Goal: Transaction & Acquisition: Purchase product/service

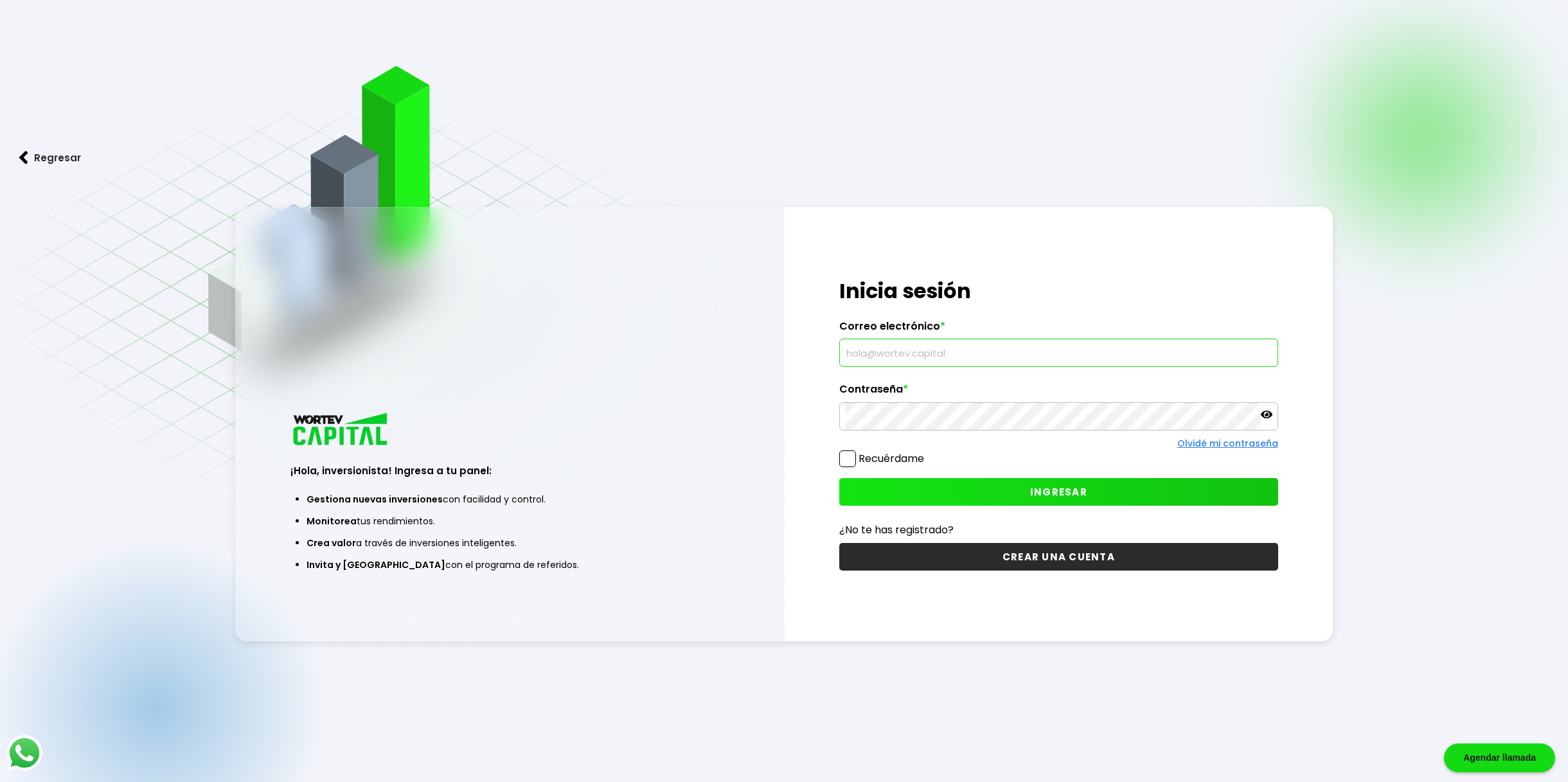
type input "[EMAIL_ADDRESS][DOMAIN_NAME]"
click at [854, 456] on span at bounding box center [848, 459] width 17 height 17
click at [927, 452] on input "Recuérdame" at bounding box center [927, 452] width 0 height 0
click at [959, 490] on button "INGRESAR" at bounding box center [1058, 492] width 438 height 27
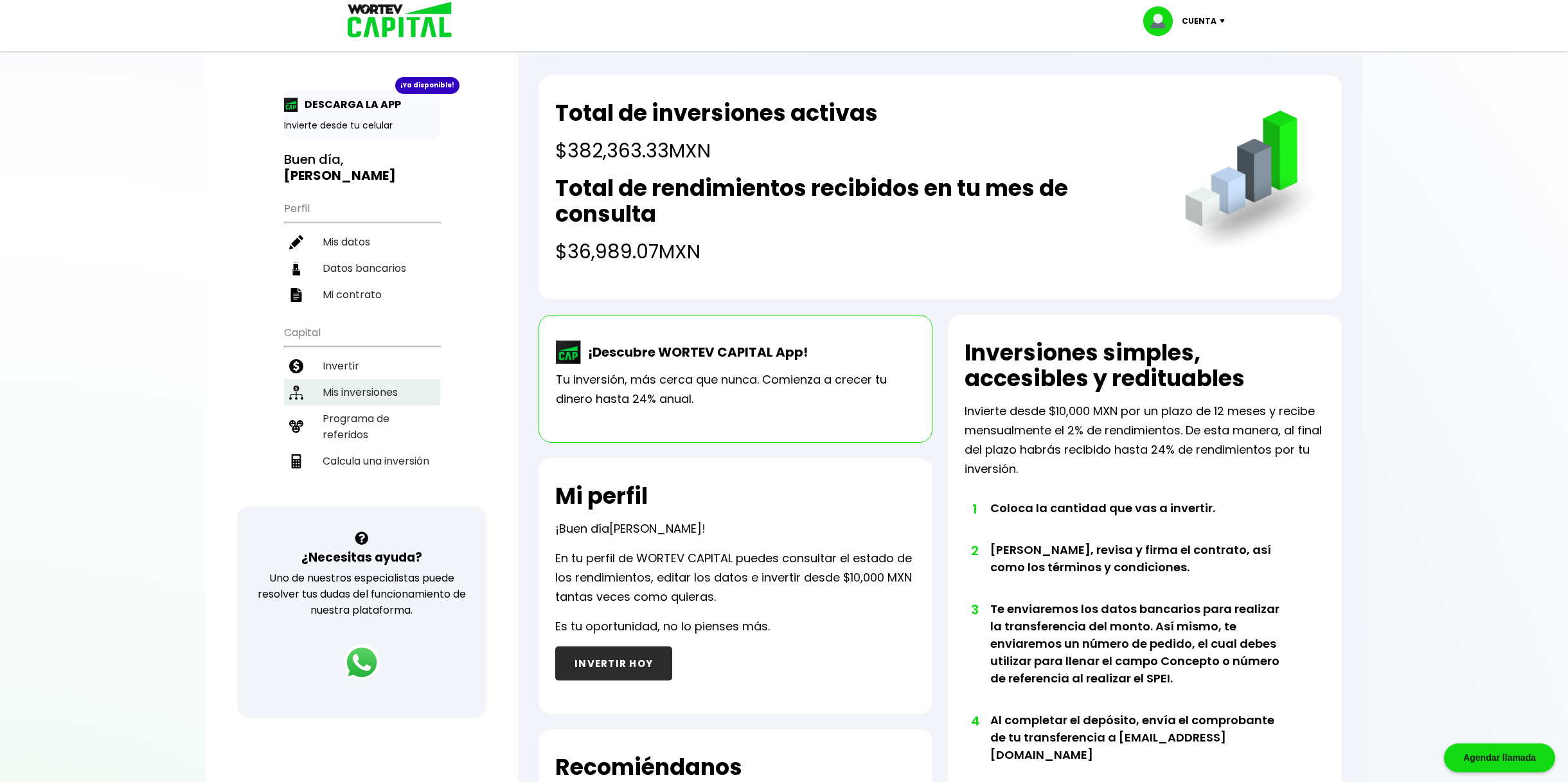
click at [391, 379] on li "Mis inversiones" at bounding box center [362, 392] width 156 height 26
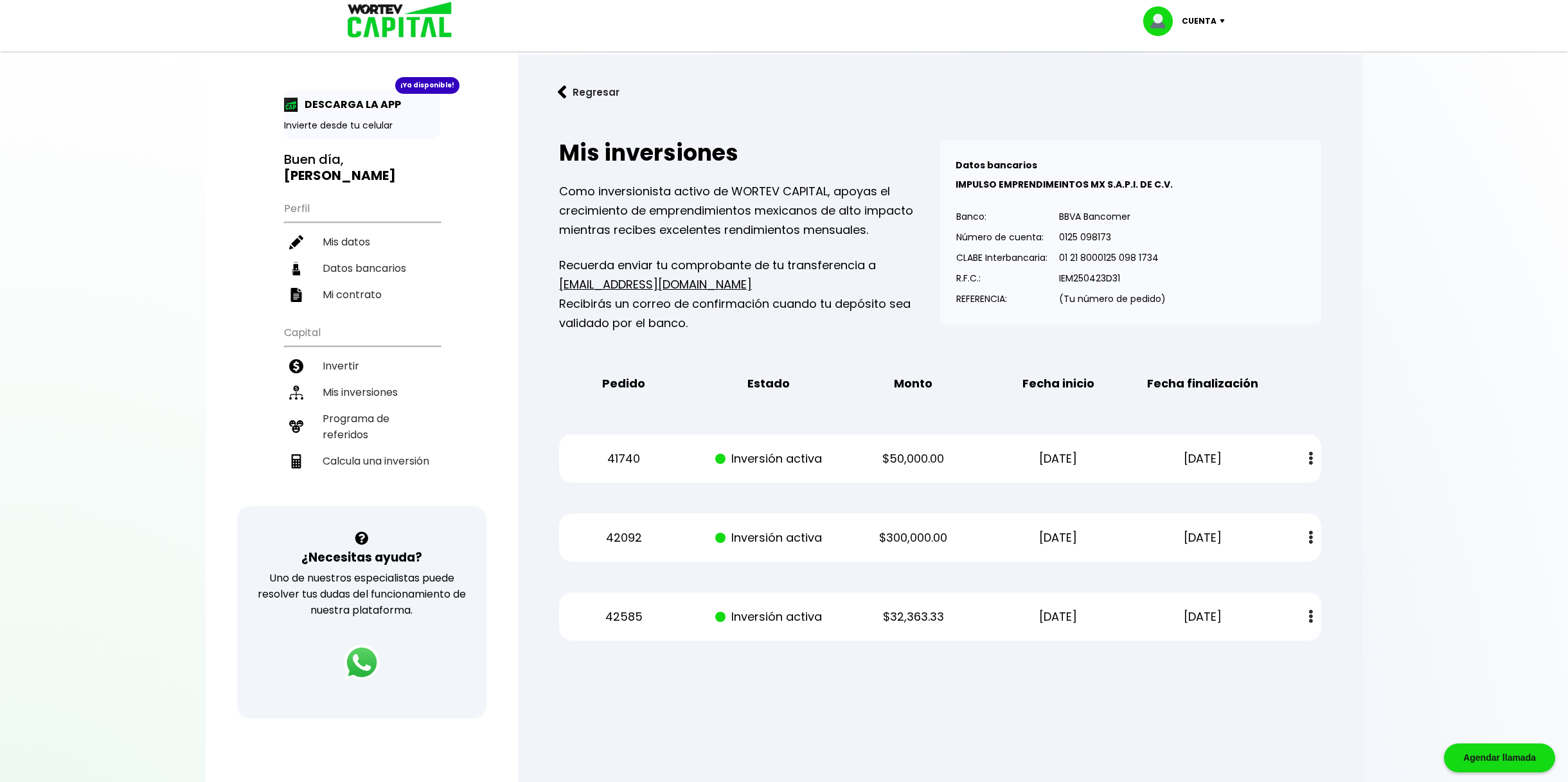
click at [564, 89] on button "Regresar" at bounding box center [588, 92] width 100 height 34
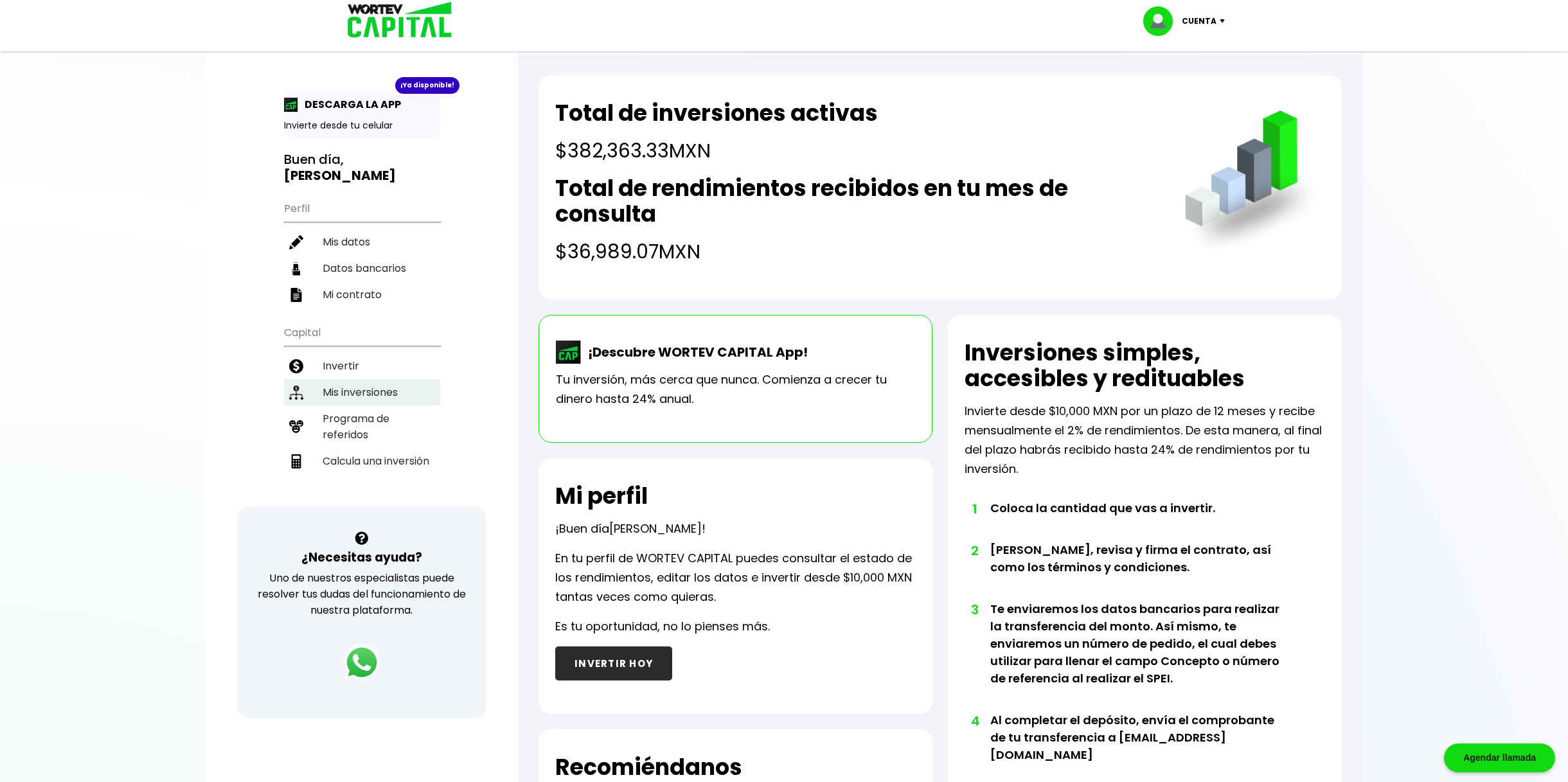
click at [381, 379] on li "Mis inversiones" at bounding box center [362, 392] width 156 height 26
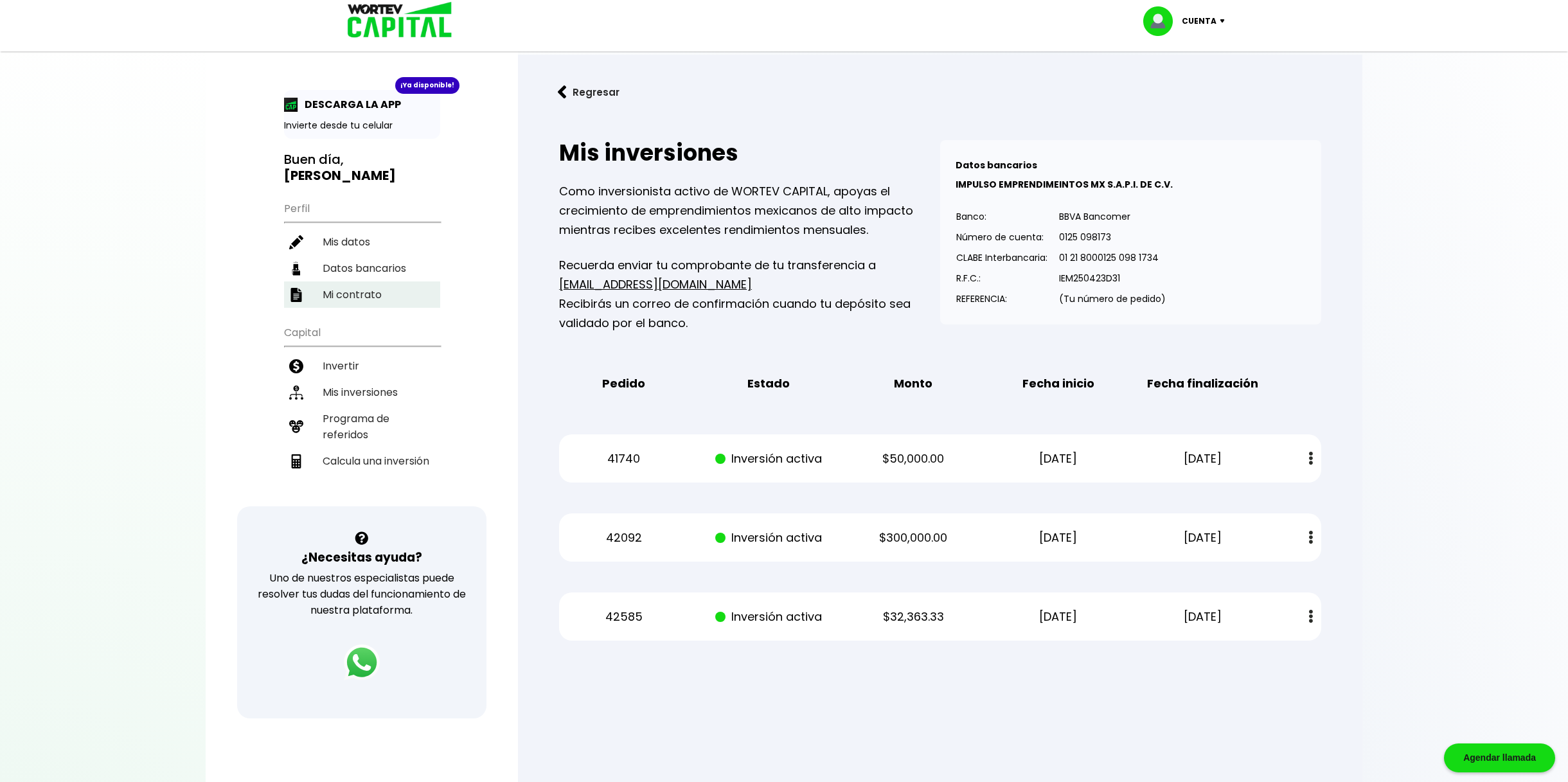
scroll to position [5, 0]
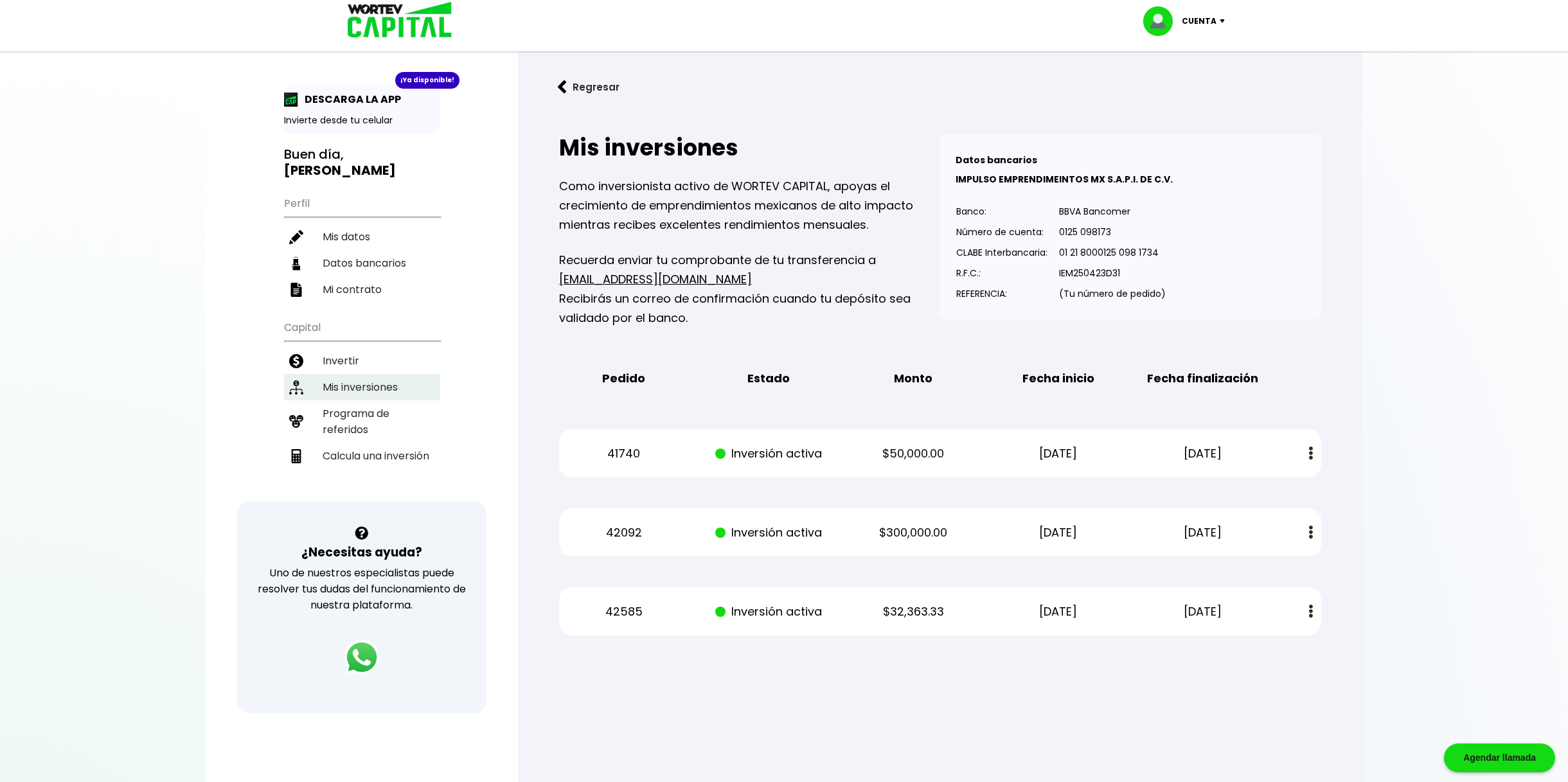
drag, startPoint x: 364, startPoint y: 371, endPoint x: 357, endPoint y: 367, distance: 8.1
click at [363, 374] on li "Mis inversiones" at bounding box center [362, 387] width 156 height 26
click at [355, 374] on li "Mis inversiones" at bounding box center [362, 387] width 156 height 26
click at [344, 347] on li "Invertir" at bounding box center [362, 360] width 156 height 26
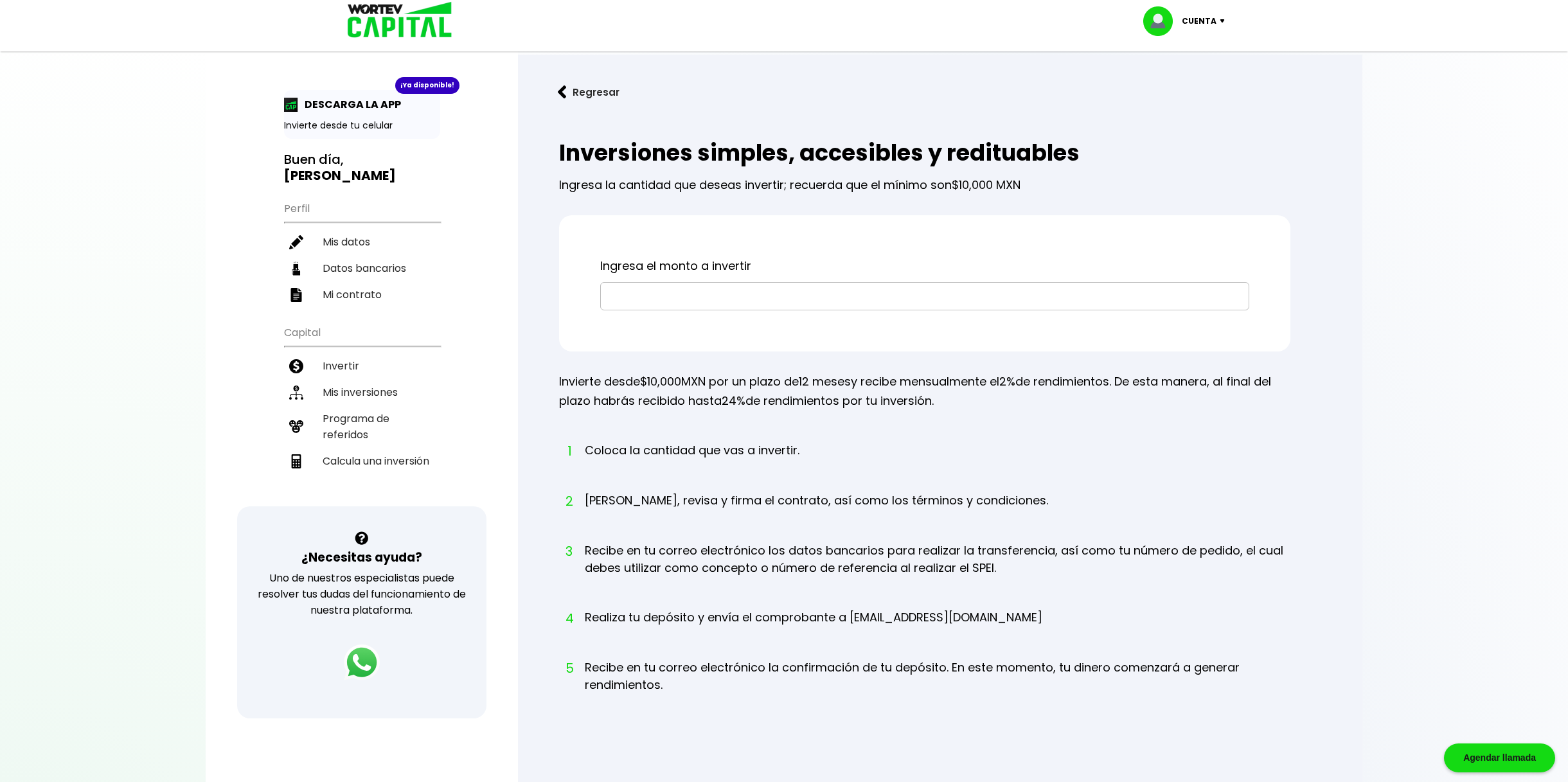
click at [739, 288] on input "text" at bounding box center [924, 296] width 638 height 27
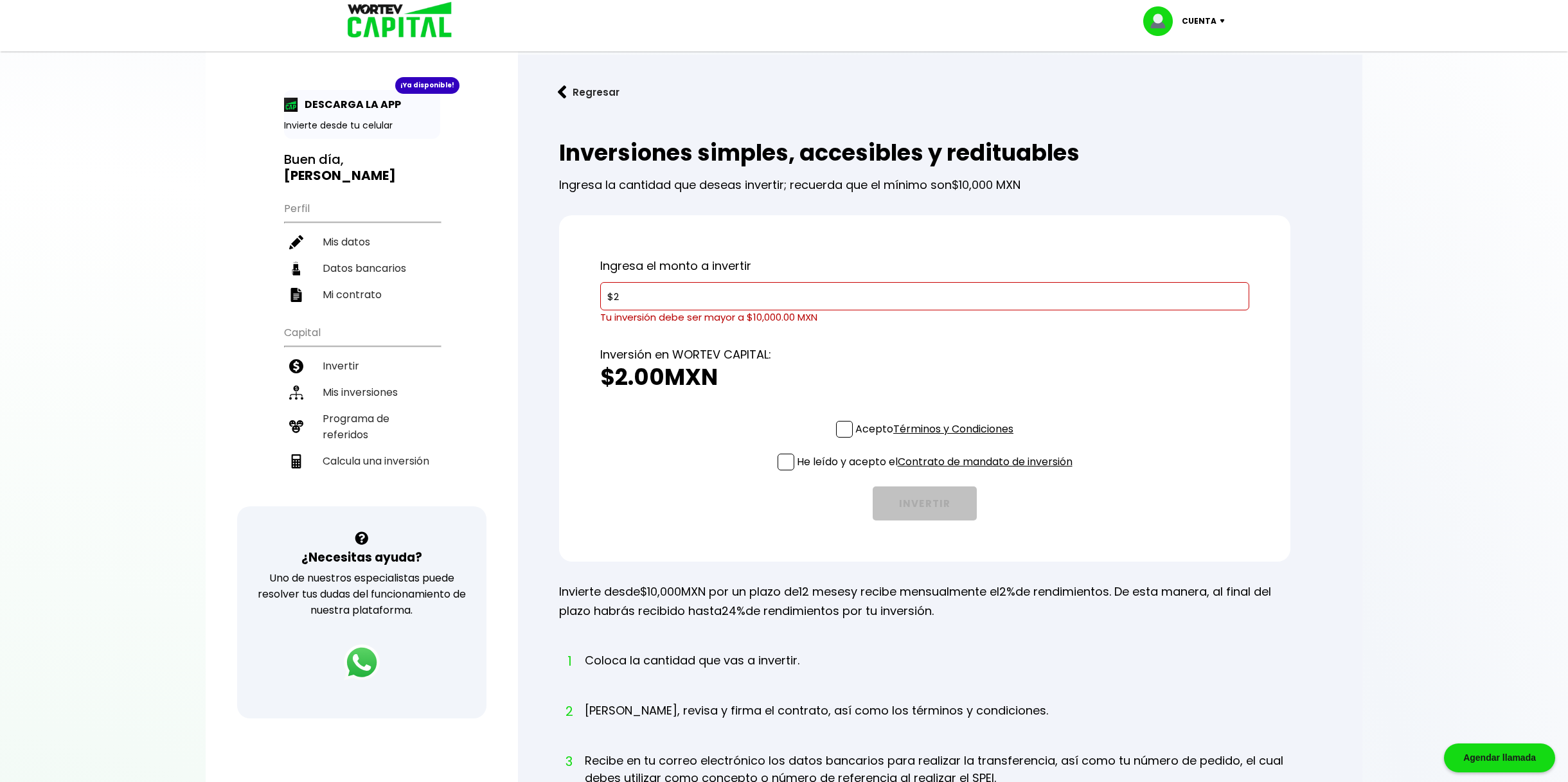
drag, startPoint x: 851, startPoint y: 411, endPoint x: 839, endPoint y: 419, distance: 14.4
click at [851, 411] on div "Ingresa el monto a invertir $2 Tu inversión debe ser mayor a $10,000.00 MXN Inv…" at bounding box center [924, 388] width 732 height 347
drag, startPoint x: 782, startPoint y: 457, endPoint x: 789, endPoint y: 470, distance: 14.8
click at [780, 457] on span at bounding box center [786, 463] width 17 height 17
click at [937, 472] on input "He leído y acepto el Contrato de mandato de inversión" at bounding box center [937, 472] width 0 height 0
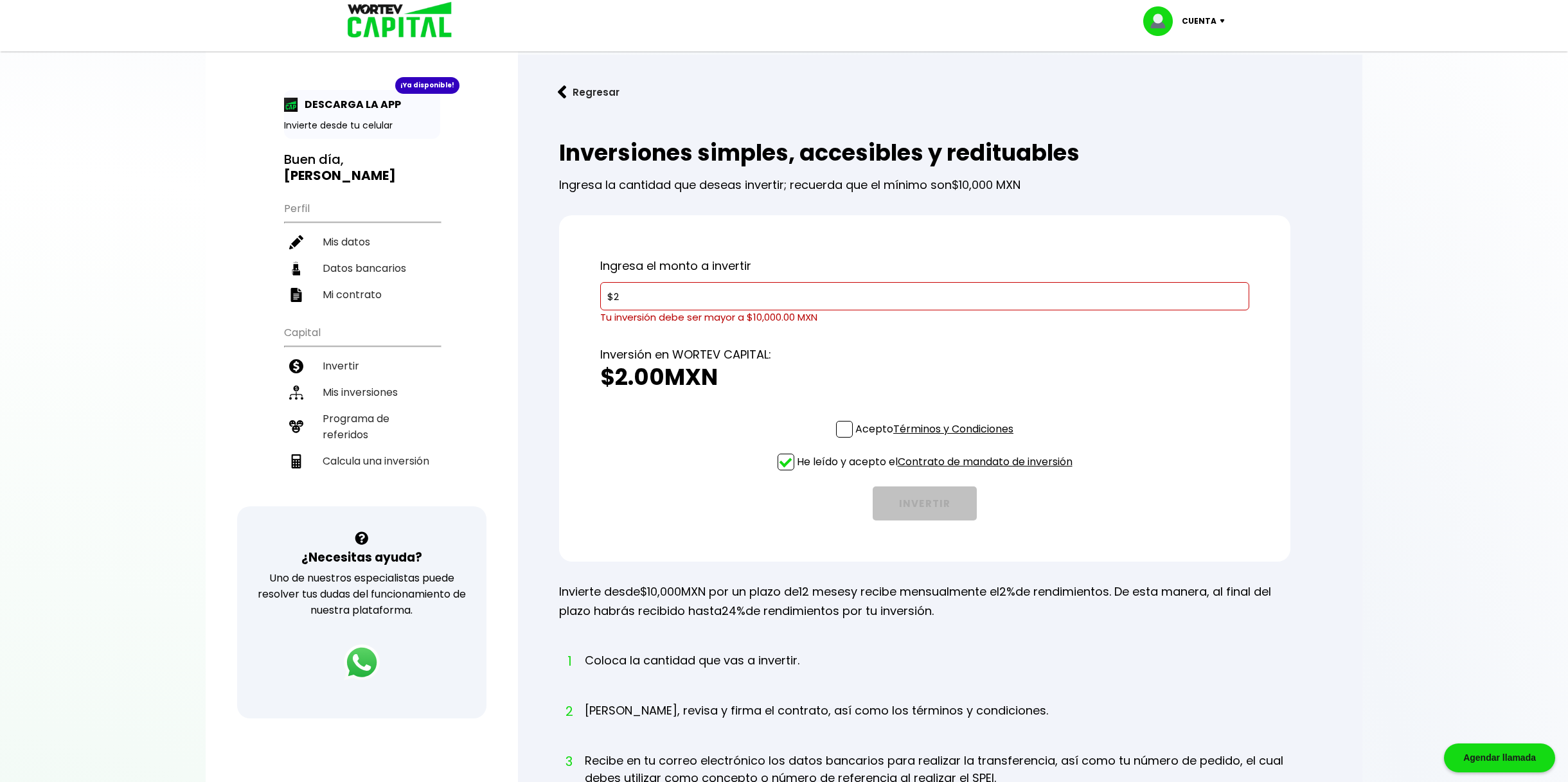
click at [845, 428] on span at bounding box center [845, 429] width 17 height 17
click at [937, 439] on input "Acepto Términos y Condiciones" at bounding box center [937, 439] width 0 height 0
click at [743, 440] on div "Acepto Términos y Condiciones He leído y acepto el Contrato de mandato de inver…" at bounding box center [924, 470] width 649 height 100
click at [643, 298] on input "$2" at bounding box center [924, 296] width 638 height 27
drag, startPoint x: 598, startPoint y: 294, endPoint x: 584, endPoint y: 290, distance: 14.6
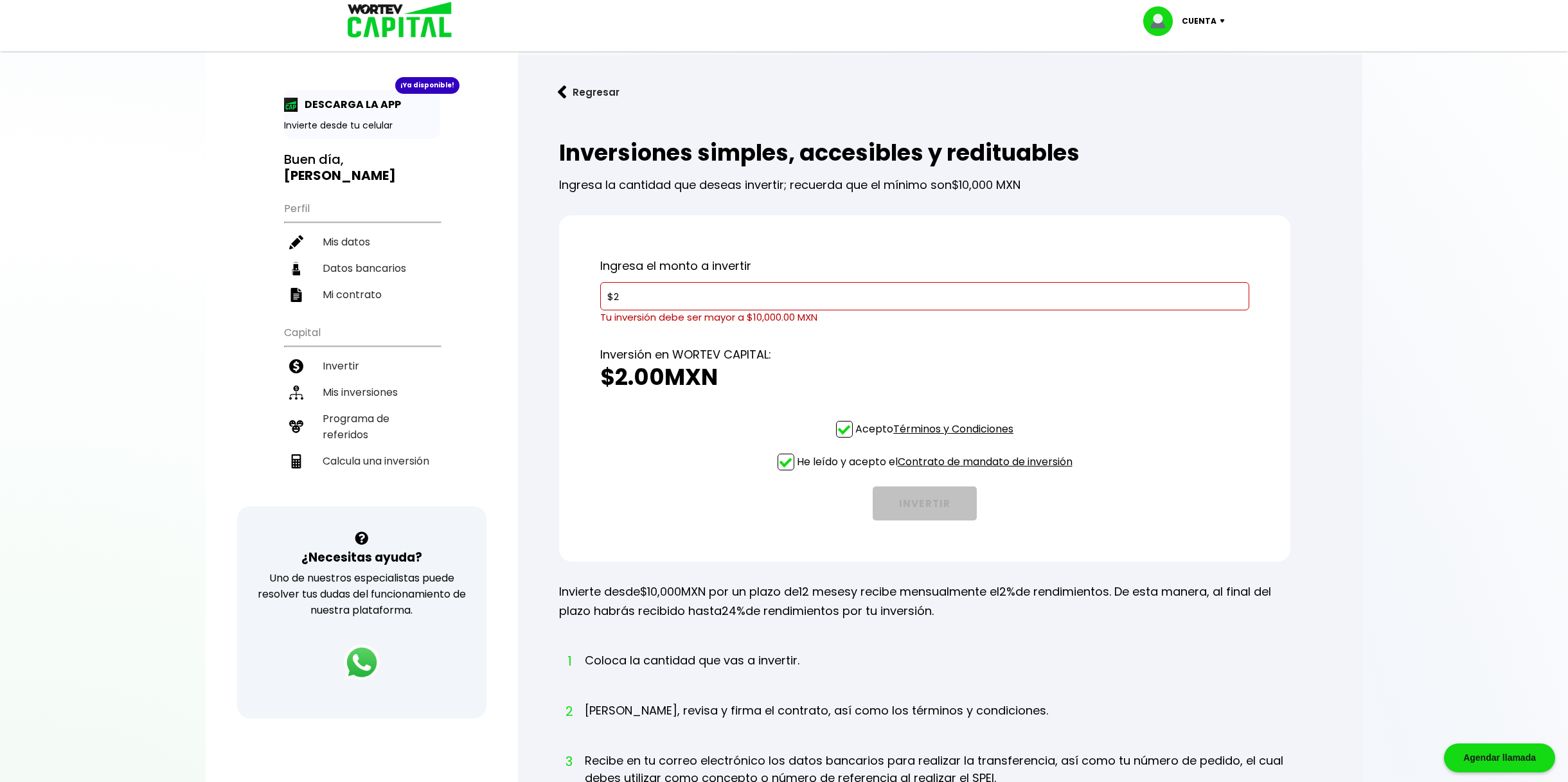
click at [586, 292] on div "Ingresa el monto a invertir $2 Tu inversión debe ser mayor a $10,000.00 MXN Inv…" at bounding box center [924, 388] width 732 height 347
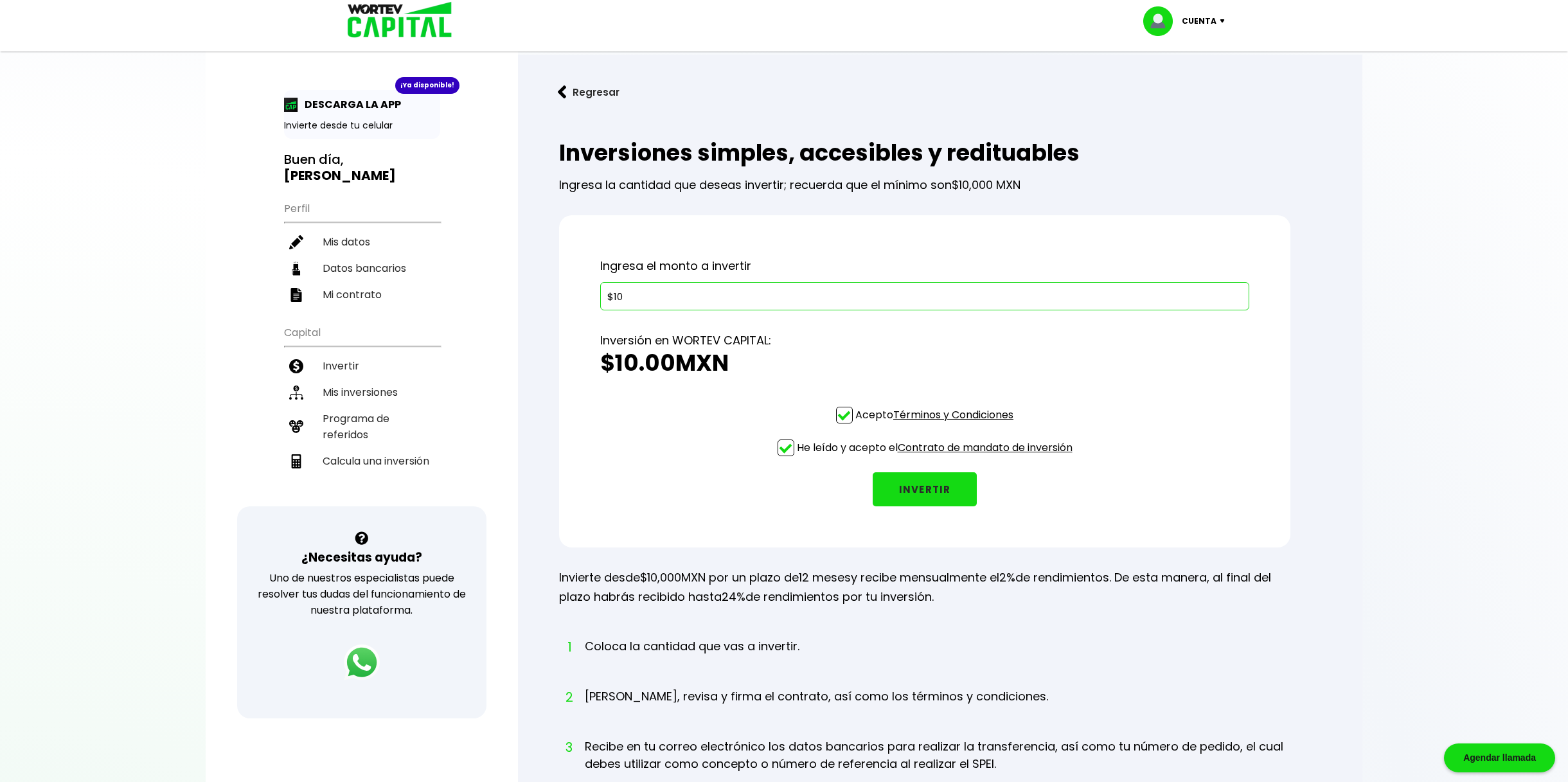
type input "$10"
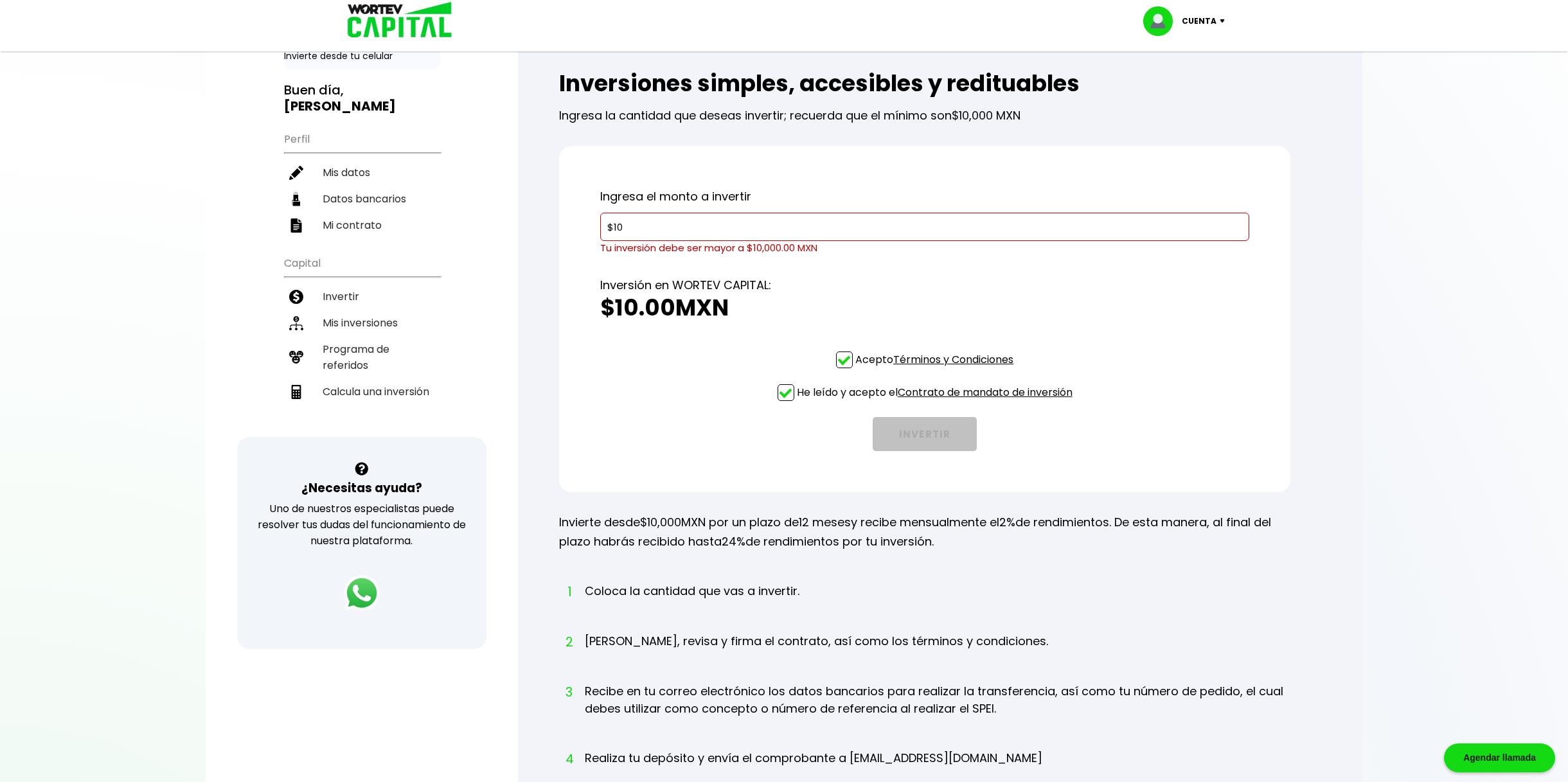
scroll to position [116, 0]
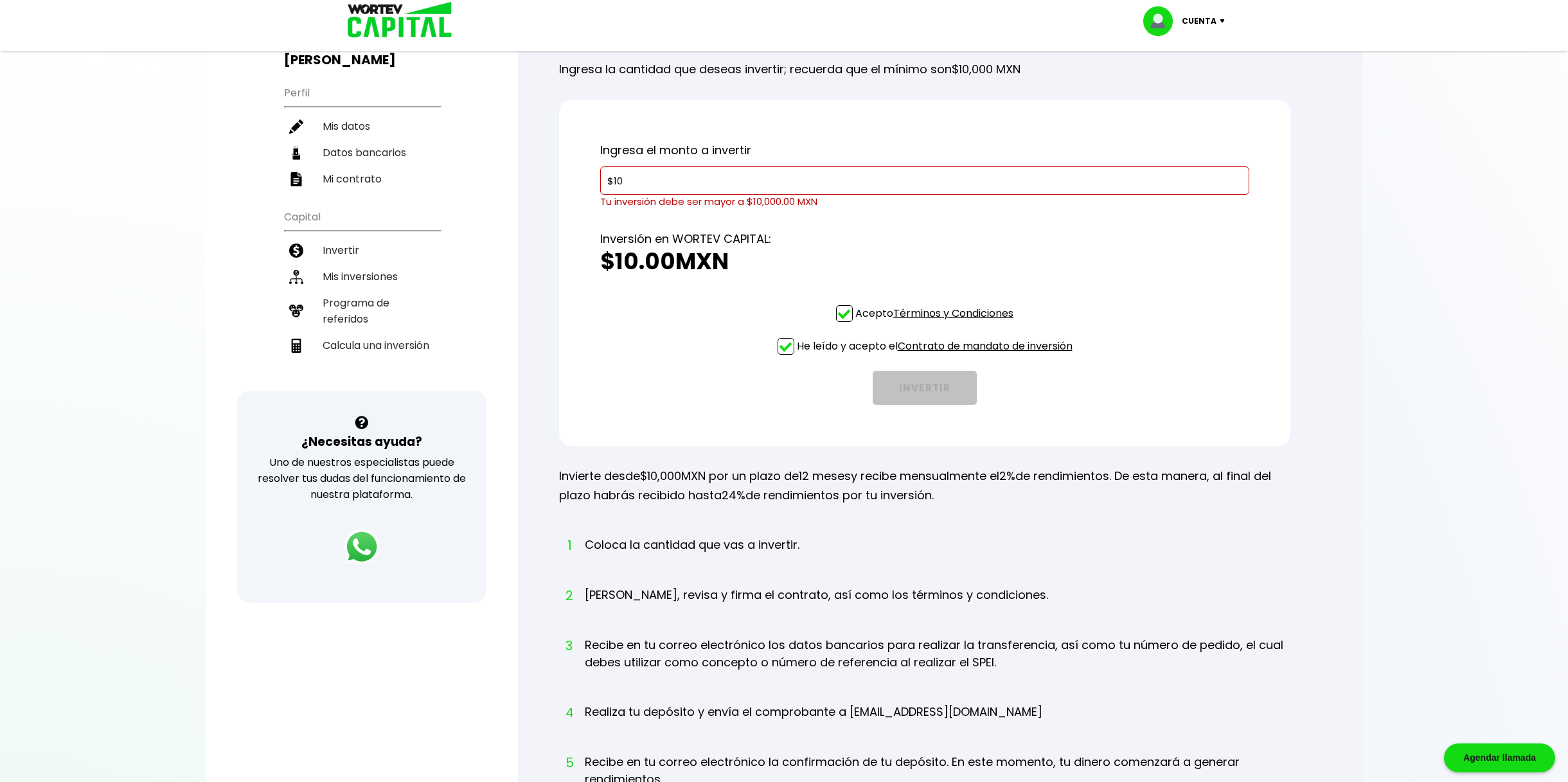
click at [389, 139] on li "Datos bancarios" at bounding box center [362, 152] width 156 height 26
select select "Banamex"
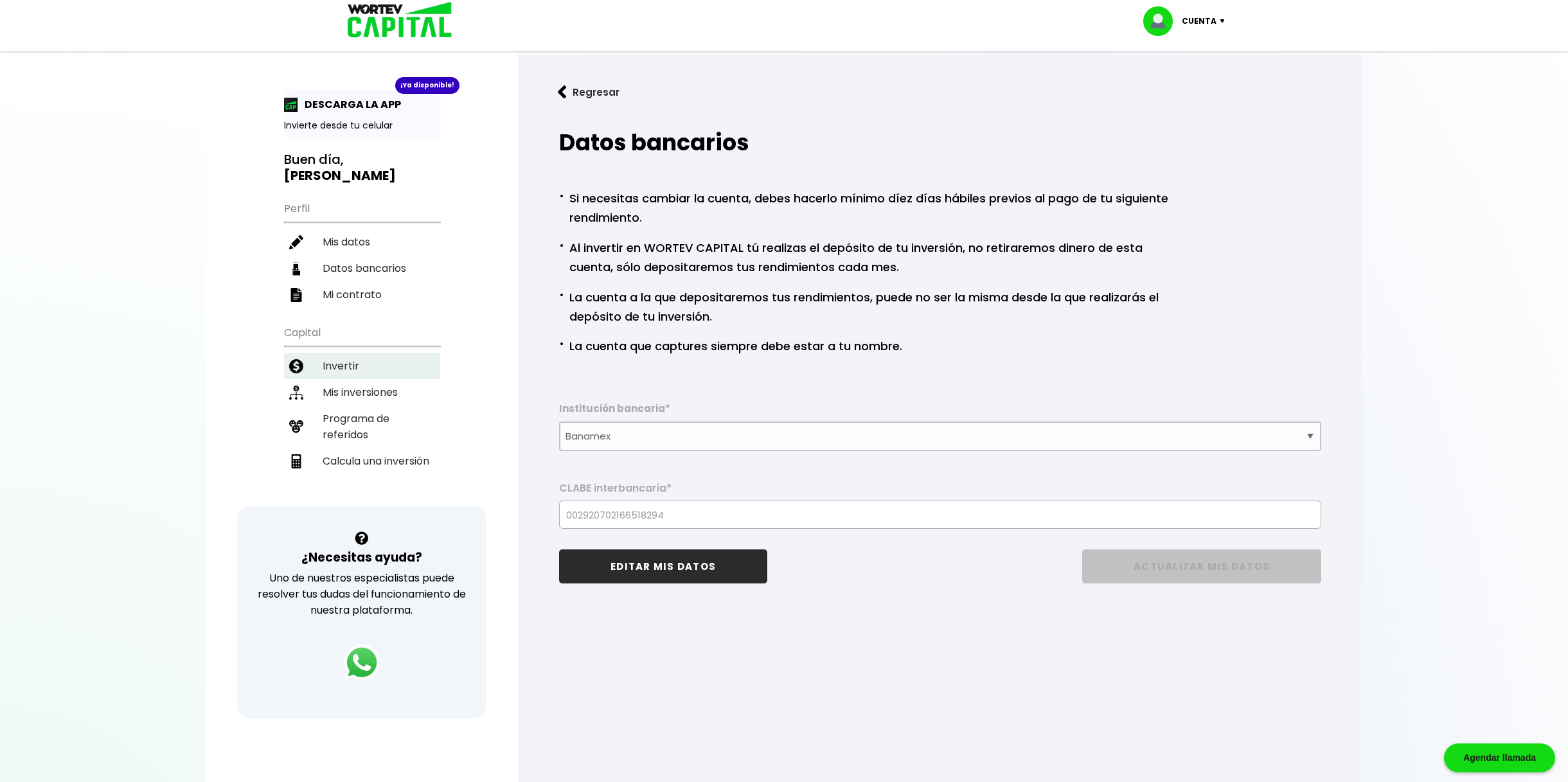
click at [335, 353] on li "Invertir" at bounding box center [362, 365] width 156 height 26
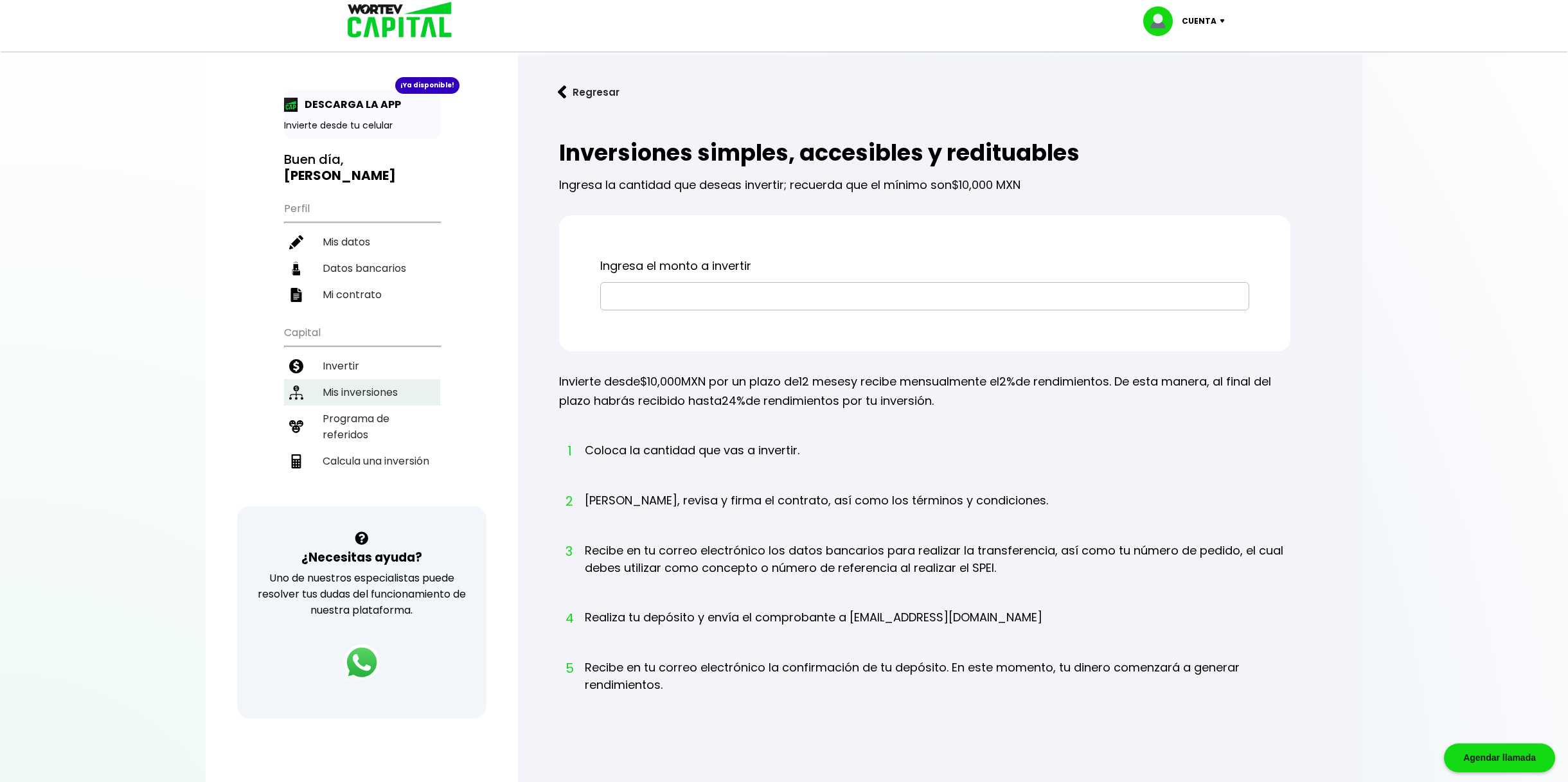
click at [352, 379] on li "Mis inversiones" at bounding box center [362, 392] width 156 height 26
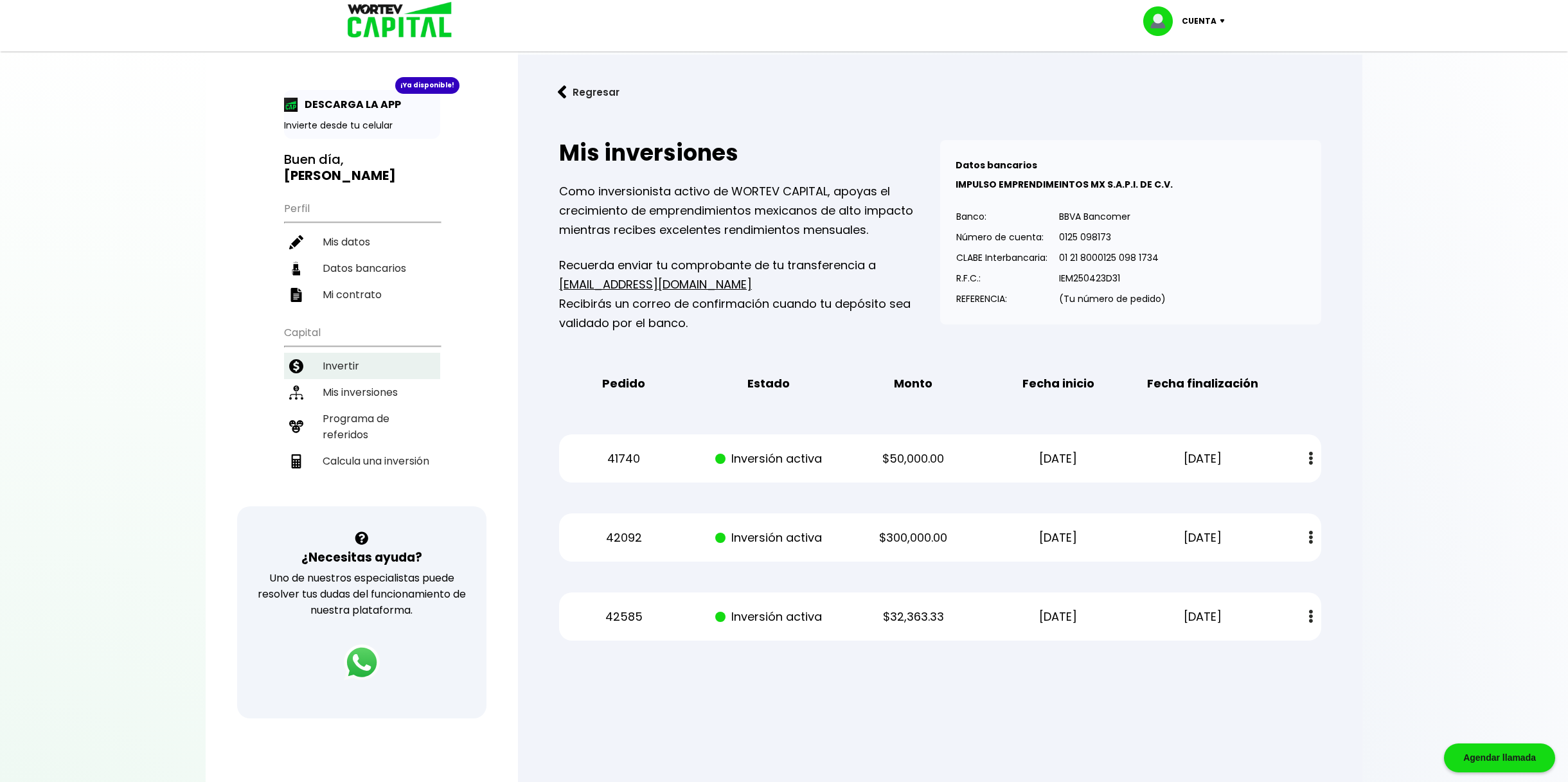
click at [355, 353] on li "Invertir" at bounding box center [362, 365] width 156 height 26
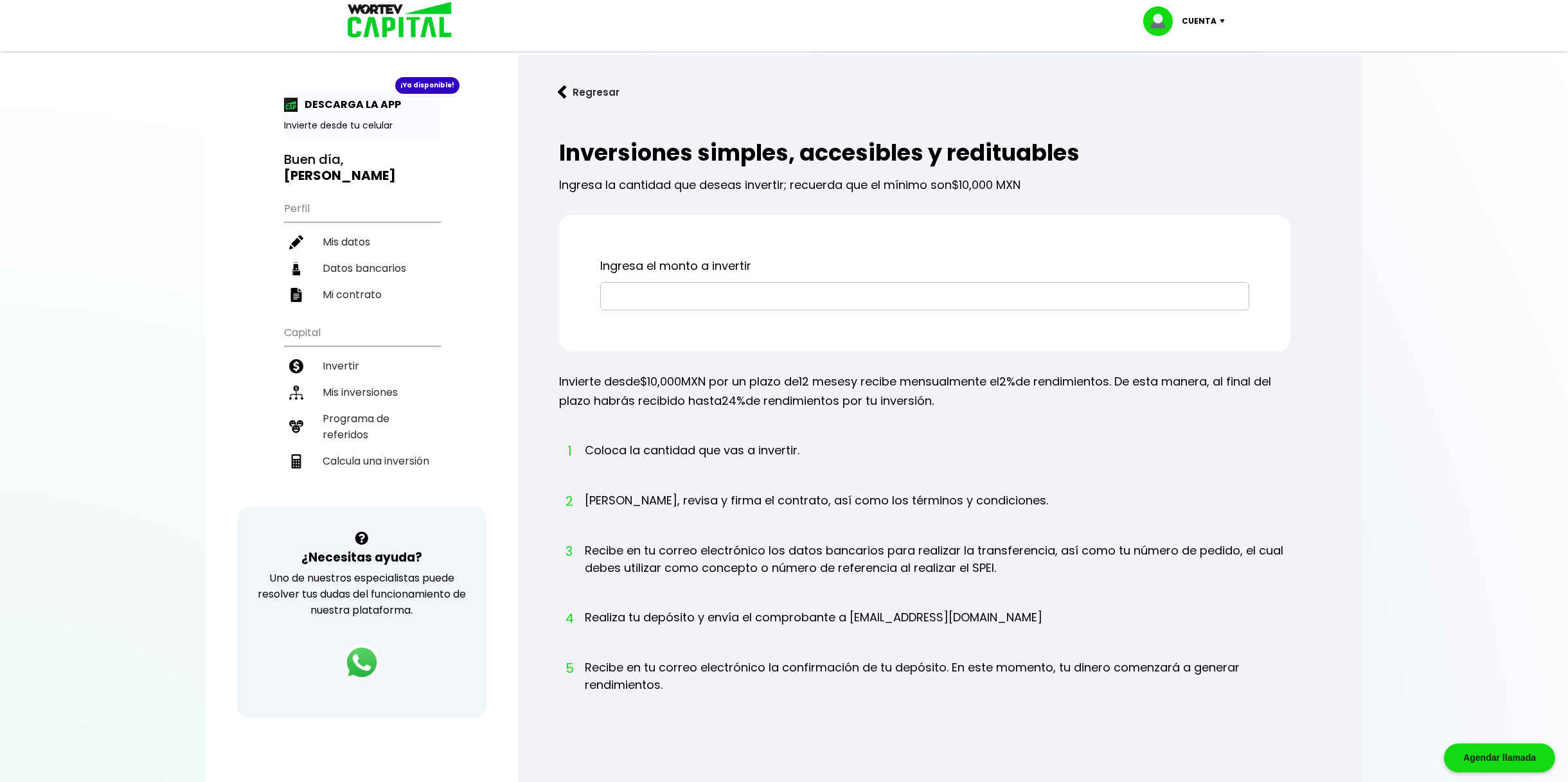
click at [654, 297] on input "text" at bounding box center [924, 296] width 638 height 27
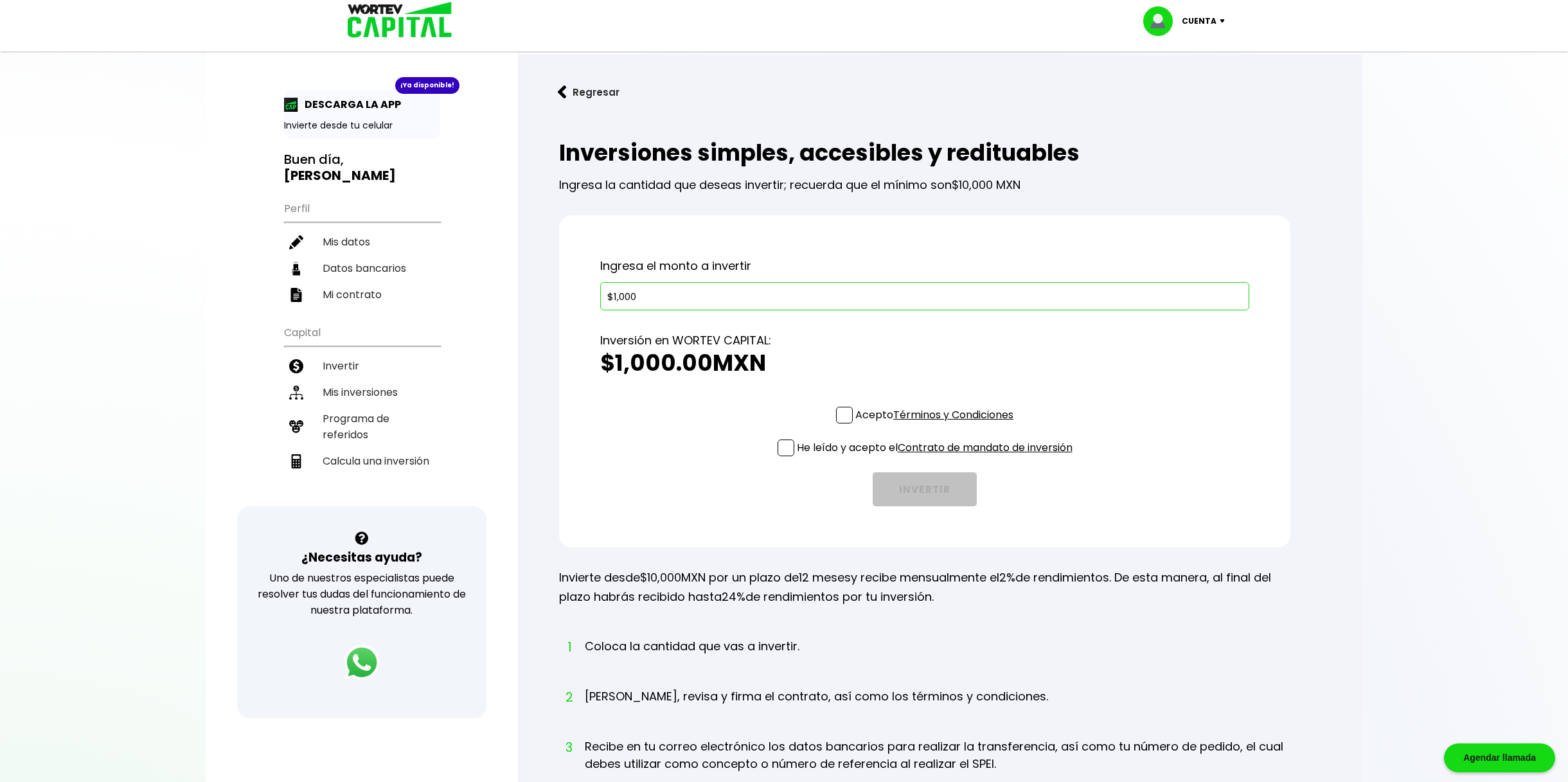
click at [845, 413] on div "Ingresa el monto a invertir $1,000 Inversión en WORTEV CAPITAL: $1,000.00 MXN T…" at bounding box center [924, 381] width 732 height 332
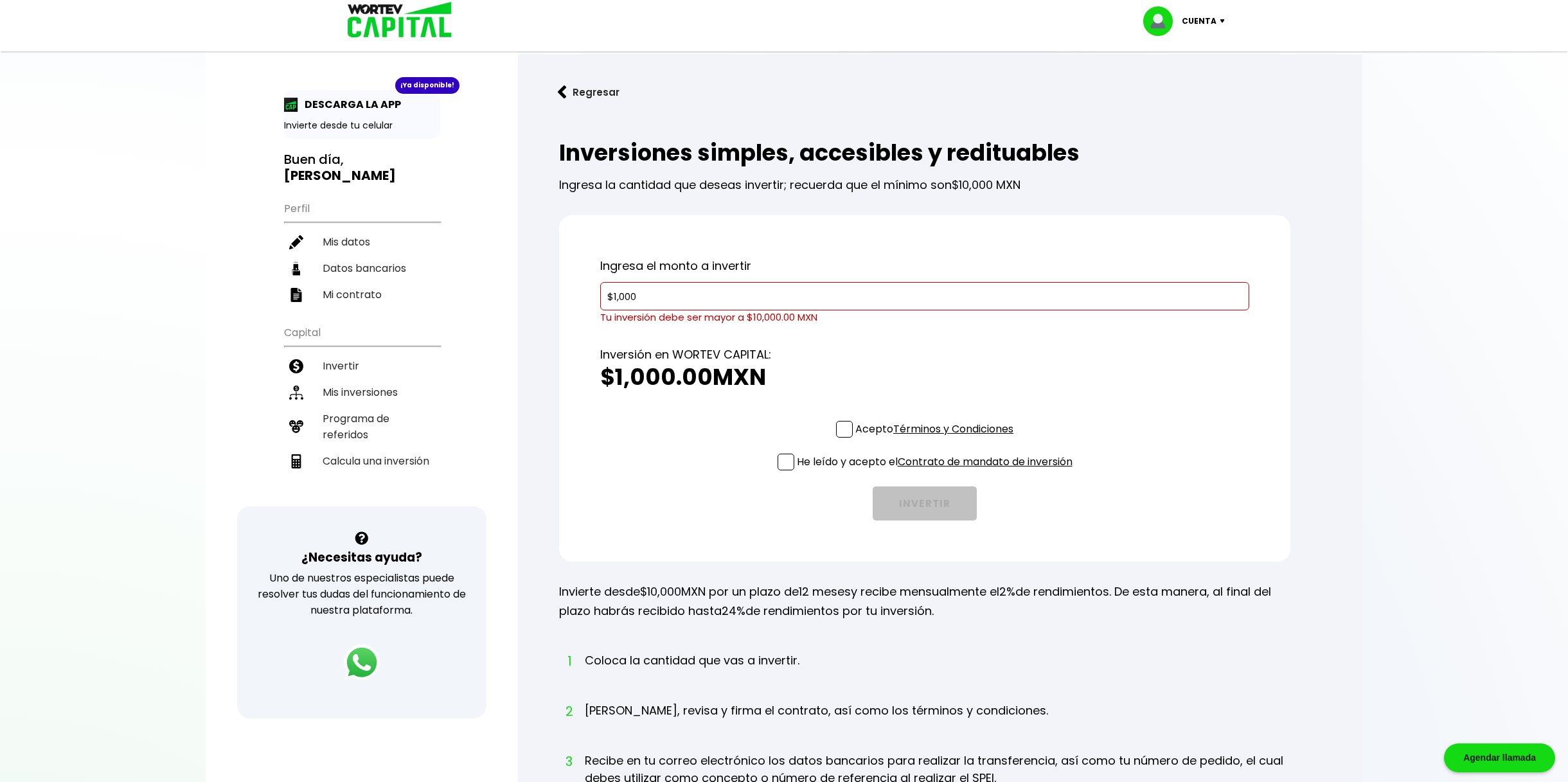
click at [656, 302] on input "$1,000" at bounding box center [924, 296] width 638 height 27
type input "$10,000"
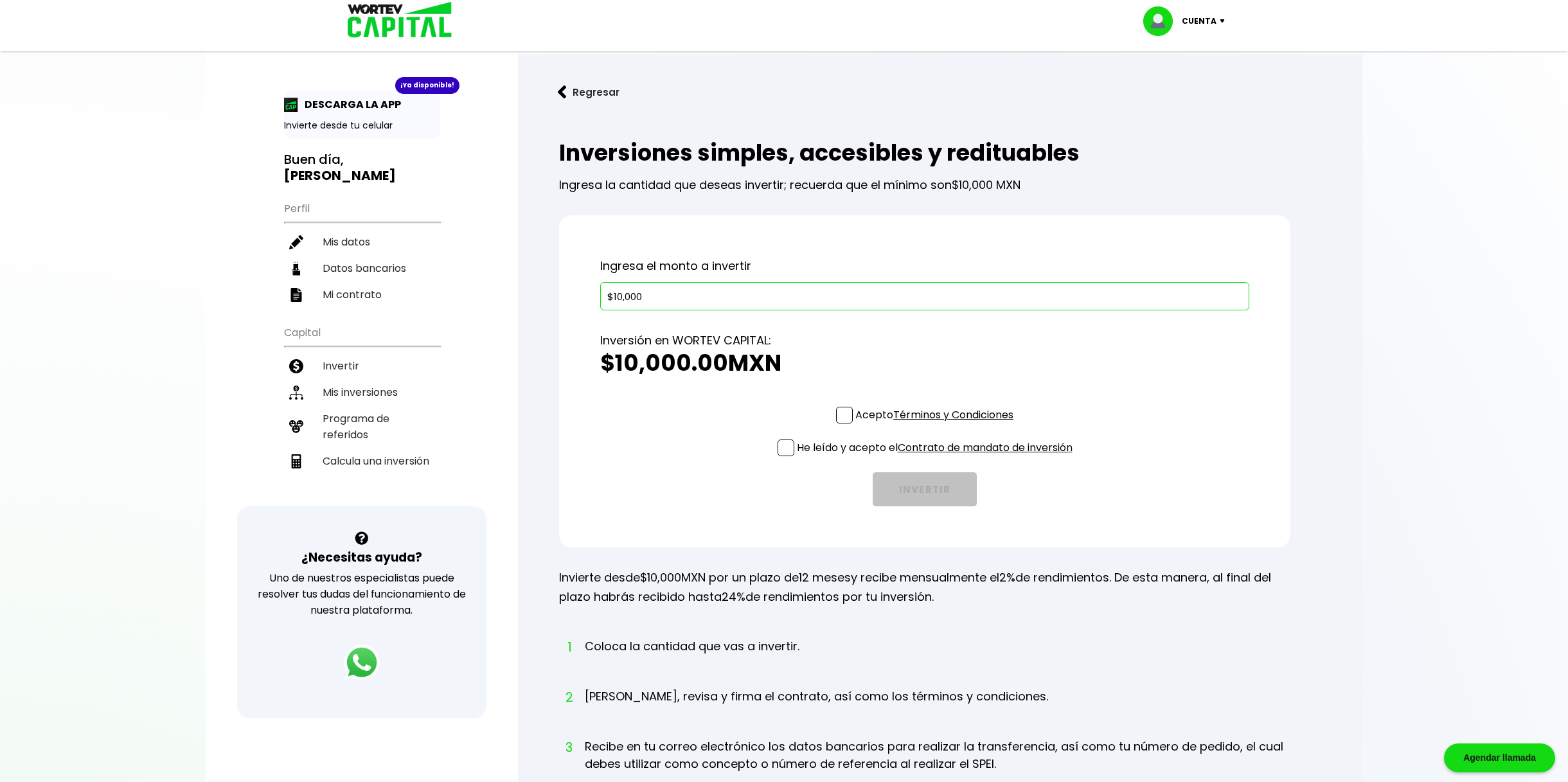
drag, startPoint x: 841, startPoint y: 405, endPoint x: 824, endPoint y: 424, distance: 25.5
click at [841, 405] on div "Inversión en WORTEV CAPITAL: $10,000.00 MXN" at bounding box center [924, 359] width 649 height 96
drag, startPoint x: 842, startPoint y: 419, endPoint x: 814, endPoint y: 444, distance: 37.5
click at [842, 419] on span at bounding box center [845, 416] width 17 height 17
click at [937, 425] on input "Acepto Términos y Condiciones" at bounding box center [937, 425] width 0 height 0
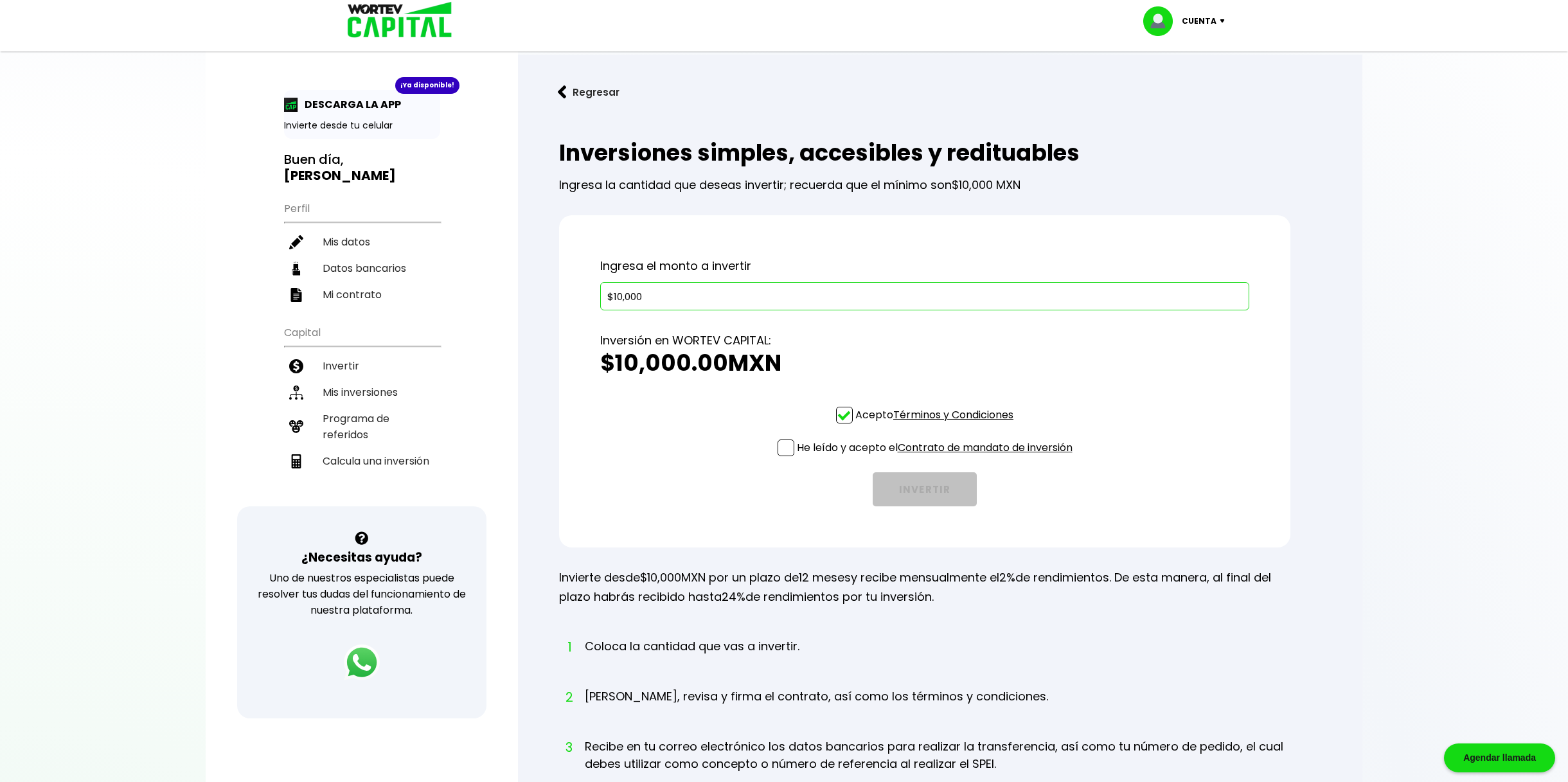
drag, startPoint x: 784, startPoint y: 456, endPoint x: 849, endPoint y: 457, distance: 65.0
click at [782, 454] on span at bounding box center [786, 448] width 17 height 17
click at [937, 458] on input "He leído y acepto el Contrato de mandato de inversión" at bounding box center [937, 458] width 0 height 0
click at [920, 490] on button "INVERTIR" at bounding box center [924, 489] width 104 height 34
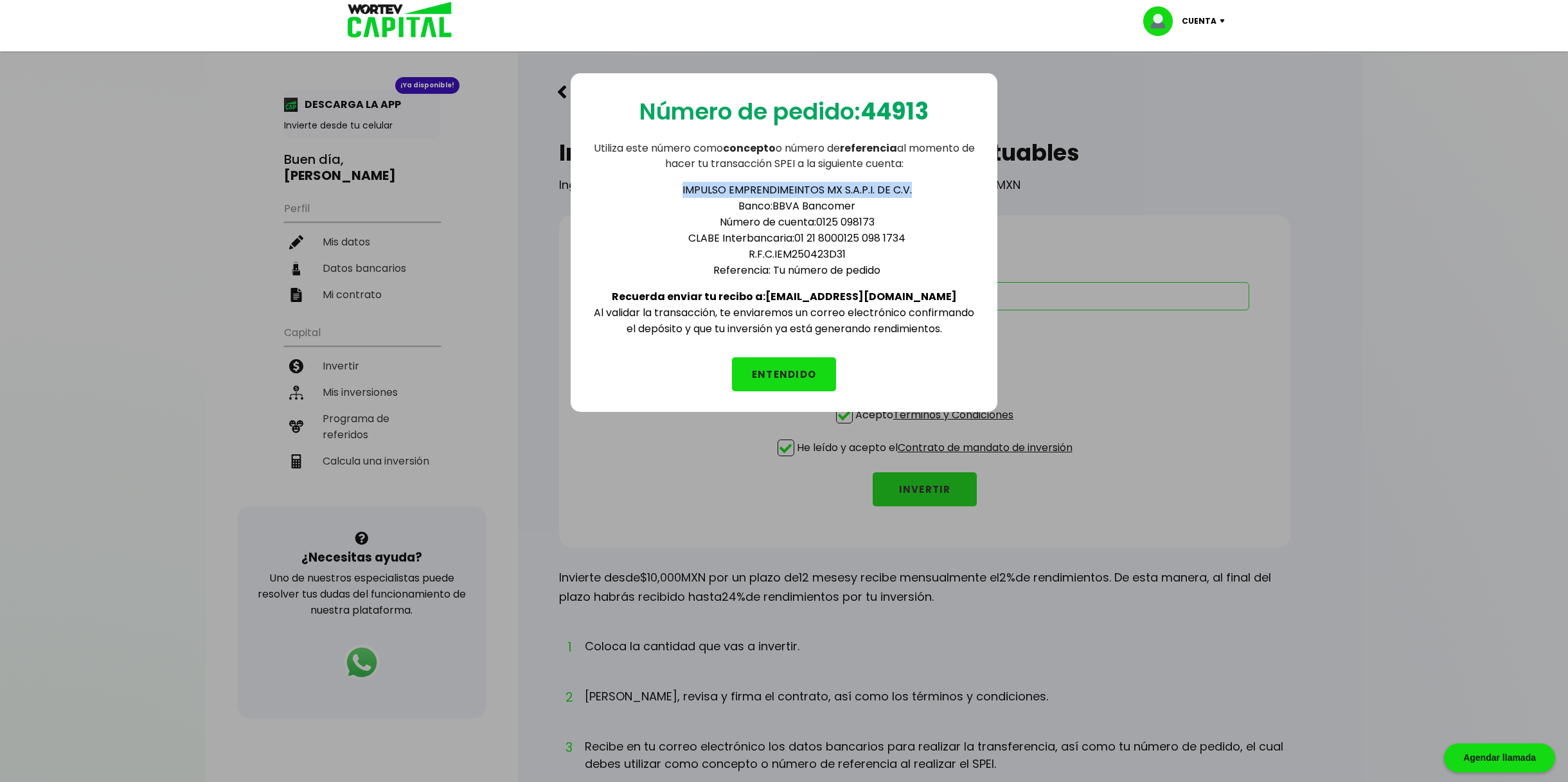
drag, startPoint x: 685, startPoint y: 191, endPoint x: 912, endPoint y: 182, distance: 227.2
click at [914, 189] on li "IMPULSO EMPRENDIMEINTOS MX S.A.P.I. DE C.V." at bounding box center [797, 190] width 360 height 16
copy li "IMPULSO EMPRENDIMEINTOS MX S.A.P.I. DE C.V."
drag, startPoint x: 800, startPoint y: 238, endPoint x: 848, endPoint y: 233, distance: 48.3
click at [896, 236] on li "CLABE Interbancaria: 01 21 8000125 098 1734" at bounding box center [797, 238] width 360 height 16
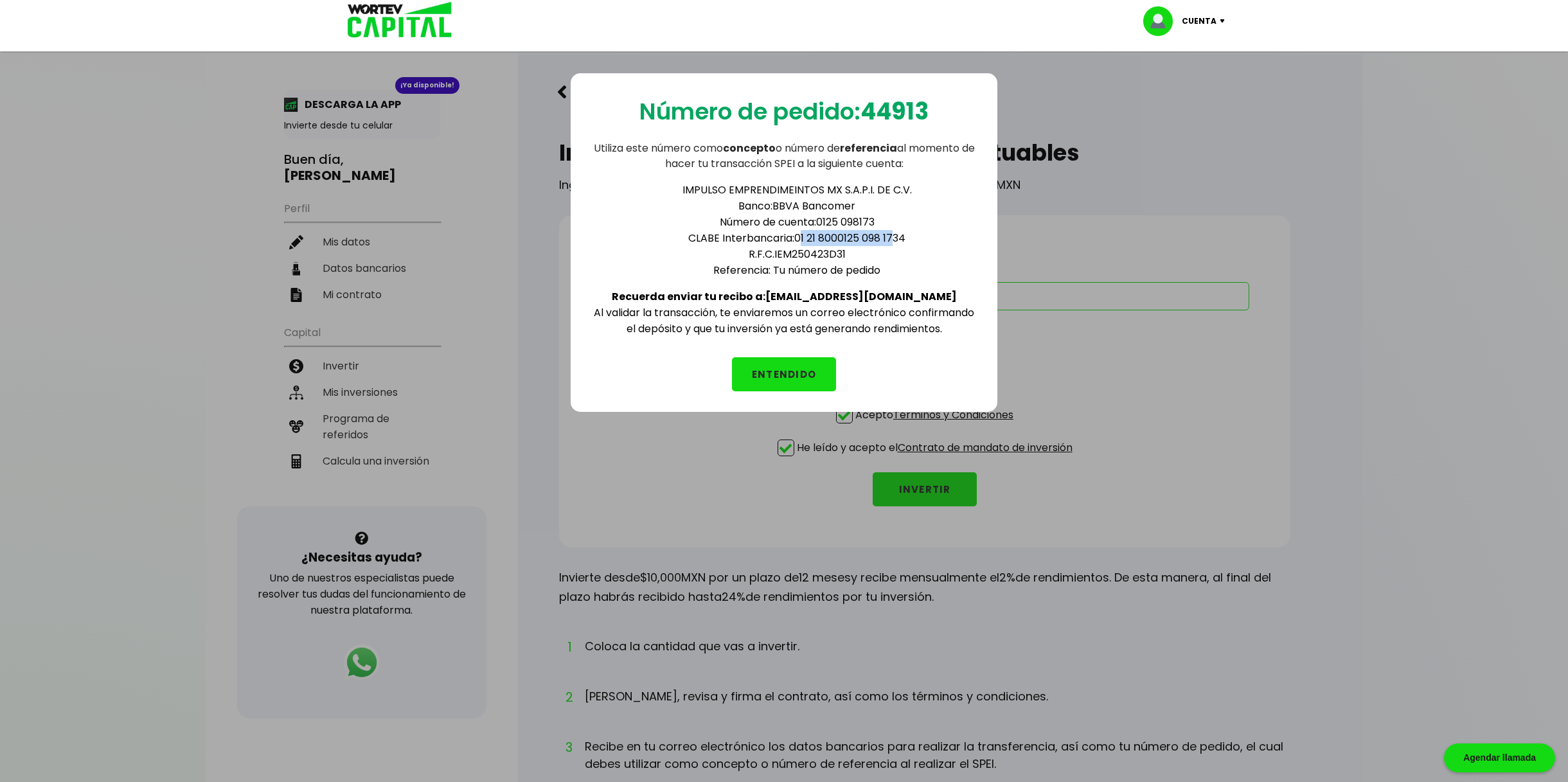
drag, startPoint x: 797, startPoint y: 238, endPoint x: 918, endPoint y: 235, distance: 121.0
click at [917, 235] on li "CLABE Interbancaria: 01 21 8000125 098 1734" at bounding box center [797, 238] width 360 height 16
copy li "01 21 8000125 098 1734"
drag, startPoint x: 777, startPoint y: 256, endPoint x: 855, endPoint y: 246, distance: 78.6
click at [856, 252] on li "R.F.C. IEM250423D31" at bounding box center [797, 254] width 360 height 16
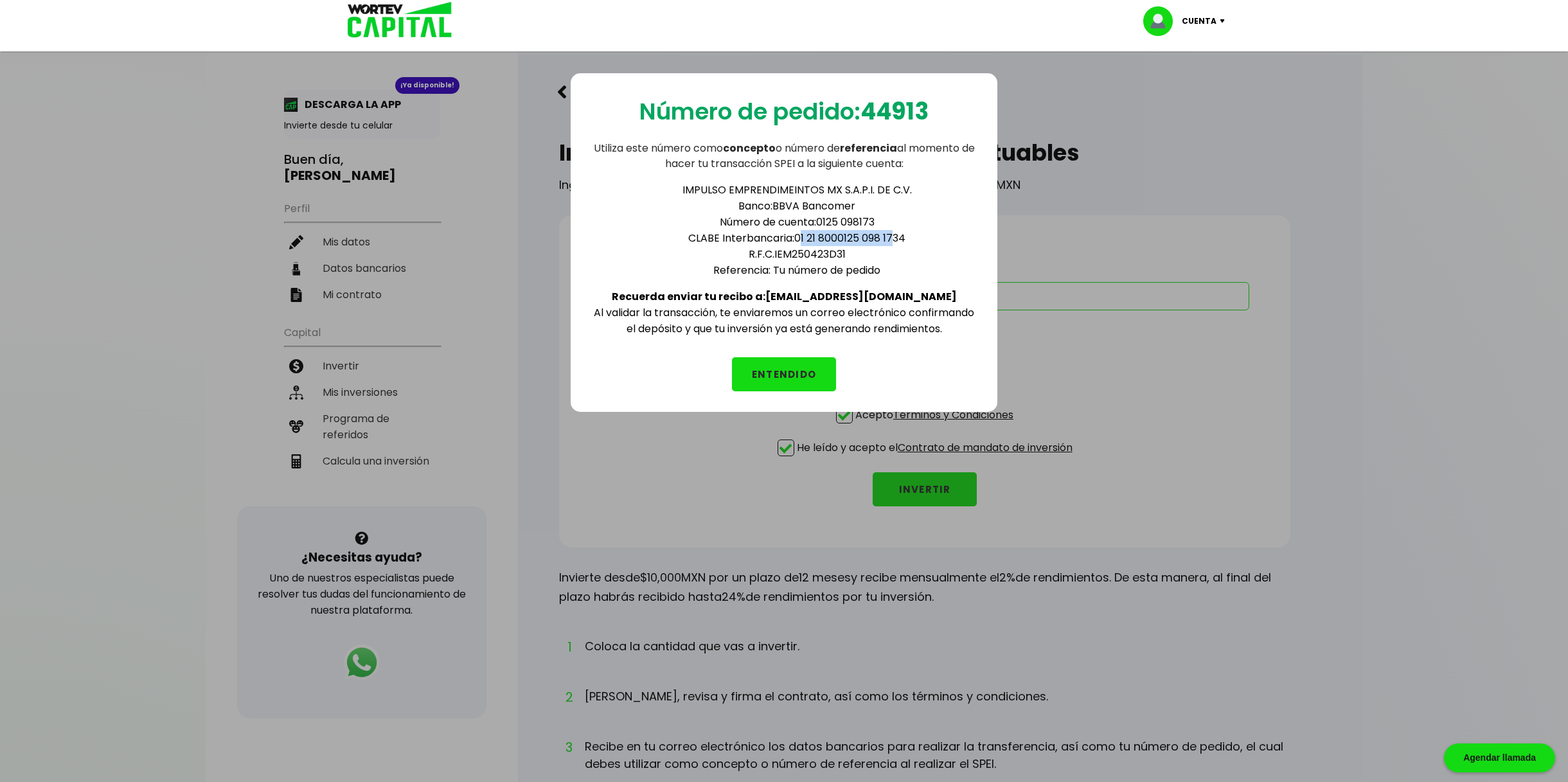
copy li "IEM250423D31"
click at [701, 216] on li "Número de cuenta: 0125 098173" at bounding box center [797, 222] width 360 height 16
click at [842, 295] on b "Recuerda enviar tu recibo a: [EMAIL_ADDRESS][DOMAIN_NAME]" at bounding box center [784, 296] width 345 height 15
click at [919, 293] on div "IMPULSO EMPRENDIMEINTOS MX S.A.P.I. DE C.V. Banco: BBVA Bancomer Número de cuen…" at bounding box center [784, 254] width 386 height 165
click at [685, 189] on li "IMPULSO EMPRENDIMEINTOS MX S.A.P.I. DE C.V." at bounding box center [797, 190] width 360 height 16
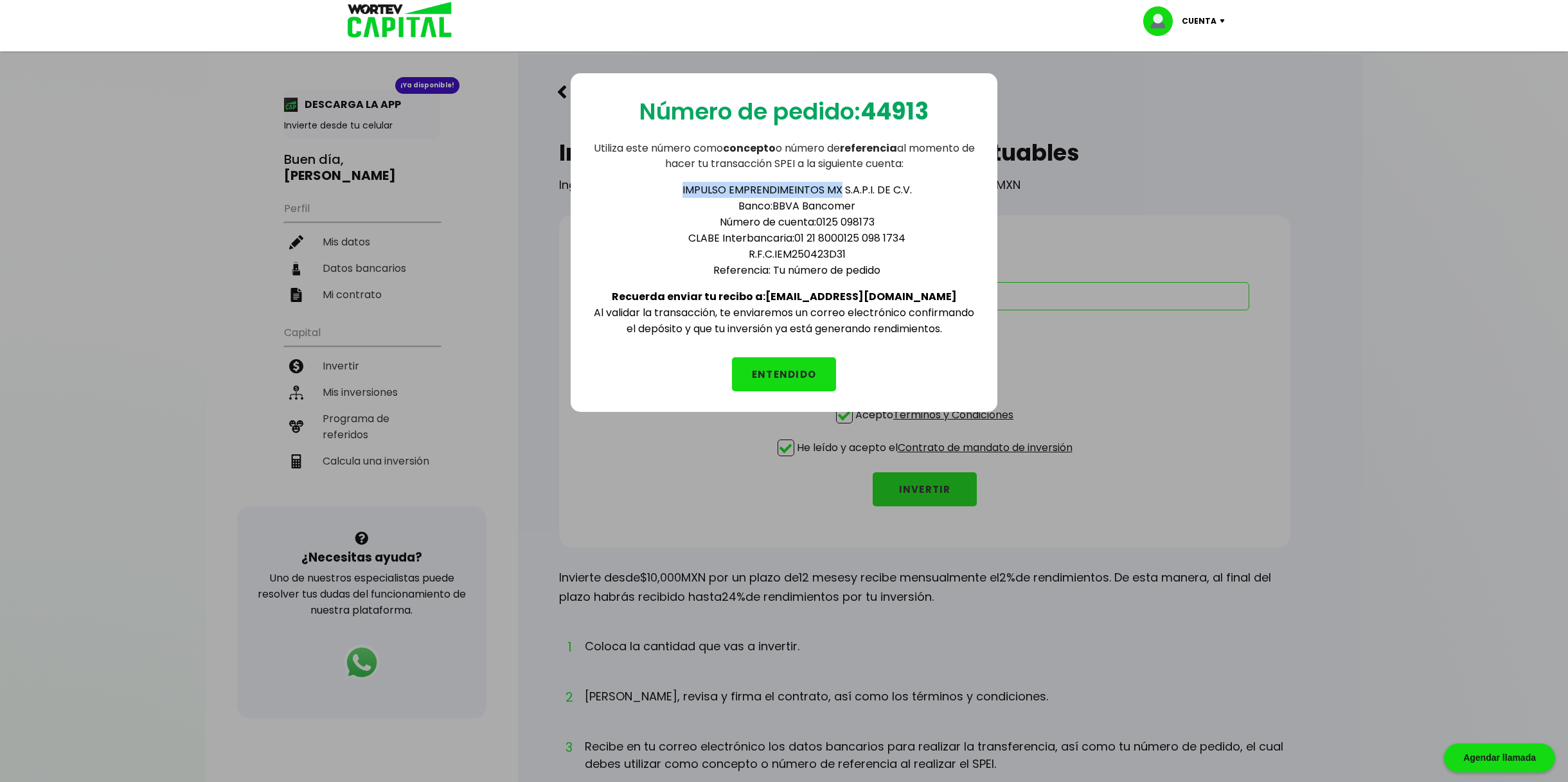
drag, startPoint x: 685, startPoint y: 188, endPoint x: 840, endPoint y: 187, distance: 155.0
click at [840, 187] on li "IMPULSO EMPRENDIMEINTOS MX S.A.P.I. DE C.V." at bounding box center [797, 190] width 360 height 16
copy li "IMPULSO EMPRENDIMEINTOS MX"
drag, startPoint x: 798, startPoint y: 237, endPoint x: 919, endPoint y: 236, distance: 121.0
click at [914, 242] on li "CLABE Interbancaria: 01 21 8000125 098 1734" at bounding box center [797, 238] width 360 height 16
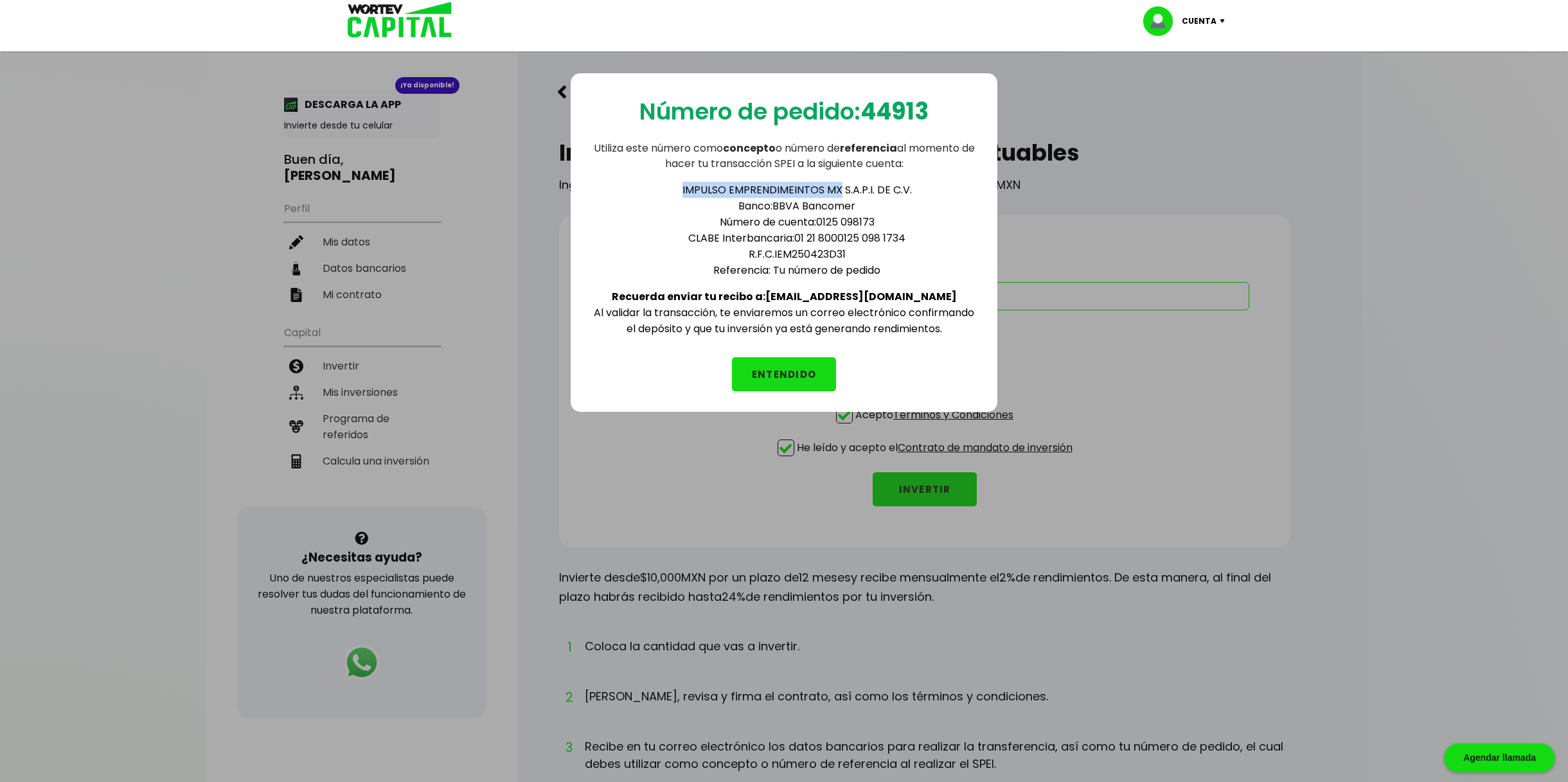
copy li "01 21 8000125 098 1734"
drag, startPoint x: 819, startPoint y: 219, endPoint x: 886, endPoint y: 218, distance: 67.0
click at [883, 220] on li "Número de cuenta: 0125 098173" at bounding box center [797, 222] width 360 height 16
copy li "Número de cuenta: 0125 098173"
drag, startPoint x: 688, startPoint y: 238, endPoint x: 906, endPoint y: 231, distance: 218.1
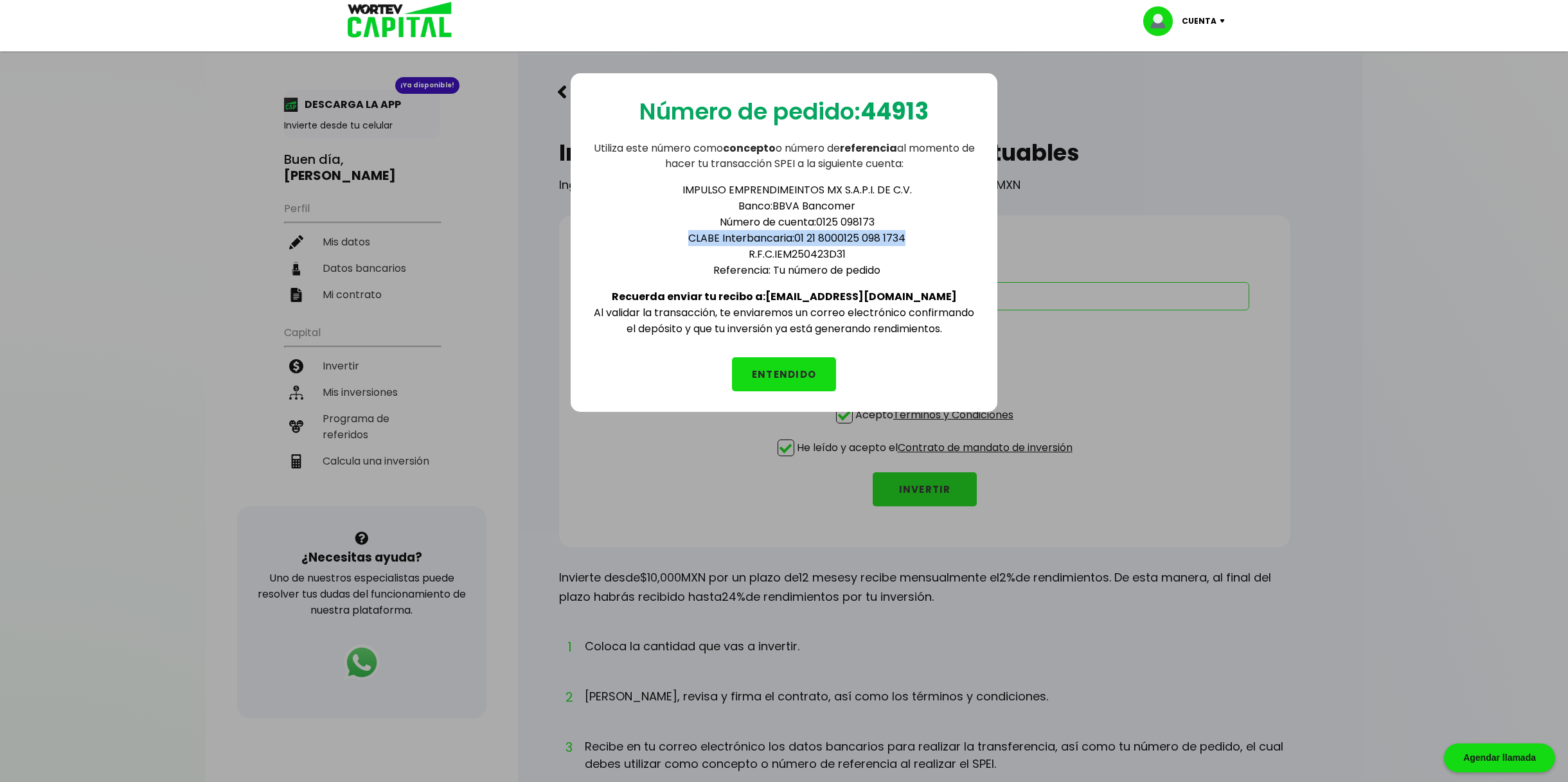
click at [909, 236] on li "CLABE Interbancaria: 01 21 8000125 098 1734" at bounding box center [797, 238] width 360 height 16
copy li "CLABE Interbancaria: 01 21 8000125 098 1734"
